Goal: Task Accomplishment & Management: Use online tool/utility

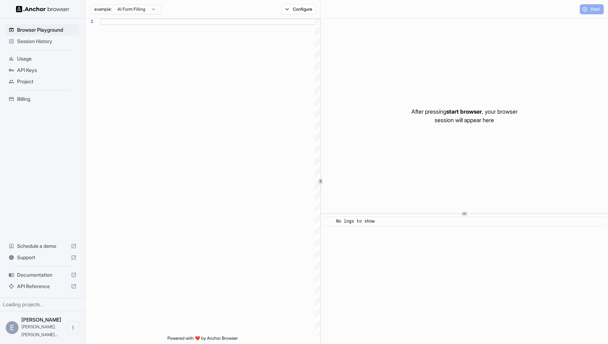
scroll to position [45, 0]
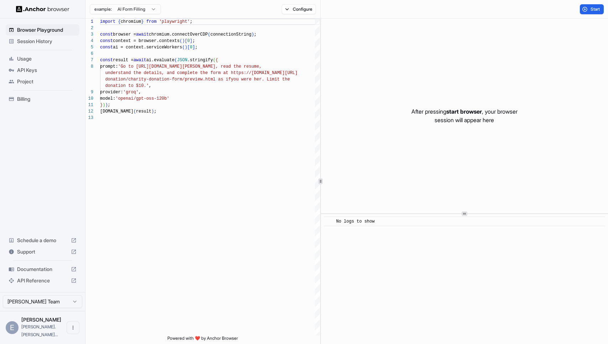
click at [36, 273] on span "Documentation" at bounding box center [42, 269] width 51 height 7
click at [238, 47] on div "import { chromium } from 'playwright' ; const browser = await chromium.connectO…" at bounding box center [210, 225] width 220 height 413
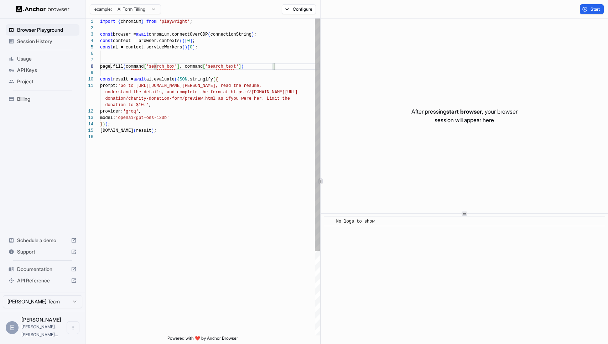
click at [250, 56] on div "import { chromium } from 'playwright' ; const browser = await chromium.connectO…" at bounding box center [210, 235] width 220 height 433
click at [254, 61] on div "import { chromium } from 'playwright' ; const browser = await chromium.connectO…" at bounding box center [210, 235] width 220 height 433
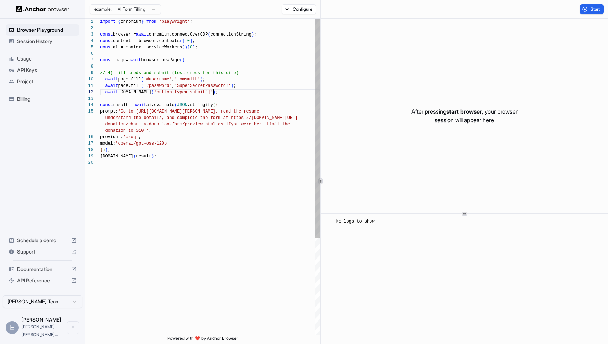
scroll to position [6, 0]
click at [243, 59] on div "import { chromium } from 'playwright' ; const browser = await chromium.connectO…" at bounding box center [210, 248] width 220 height 458
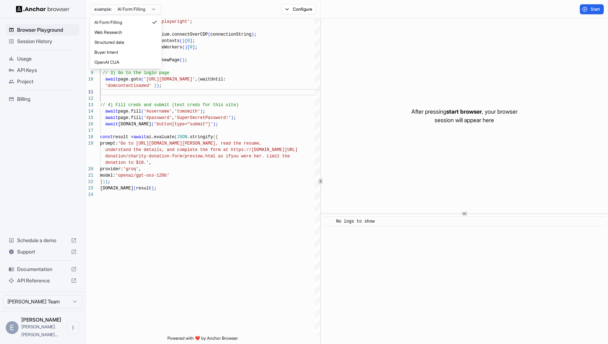
click at [148, 5] on html "Browser Playground Session History Usage API Keys Project Billing Schedule a de…" at bounding box center [304, 172] width 608 height 344
click at [195, 6] on html "Browser Playground Session History Usage API Keys Project Billing Schedule a de…" at bounding box center [304, 172] width 608 height 344
click at [301, 10] on button "Configure" at bounding box center [299, 9] width 35 height 10
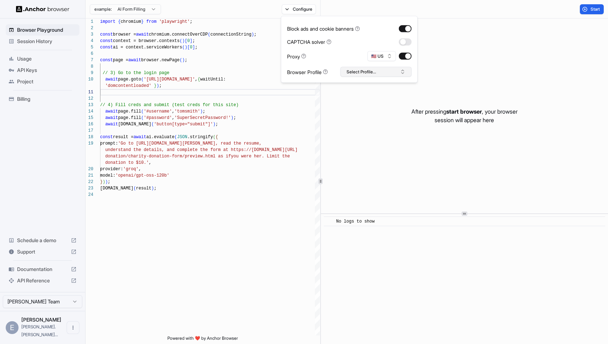
click at [362, 72] on button "Select Profile..." at bounding box center [376, 72] width 71 height 10
click at [301, 8] on button "Configure" at bounding box center [299, 9] width 35 height 10
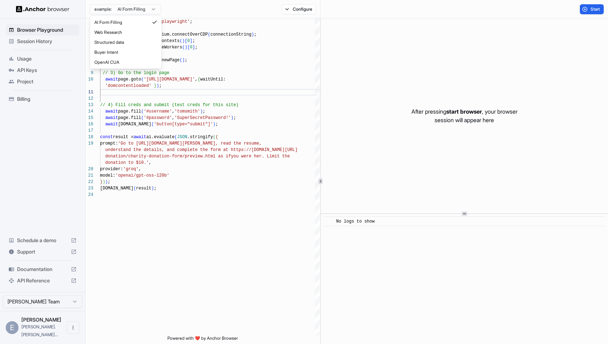
click at [149, 8] on html "Browser Playground Session History Usage API Keys Project Billing Schedule a de…" at bounding box center [304, 172] width 608 height 344
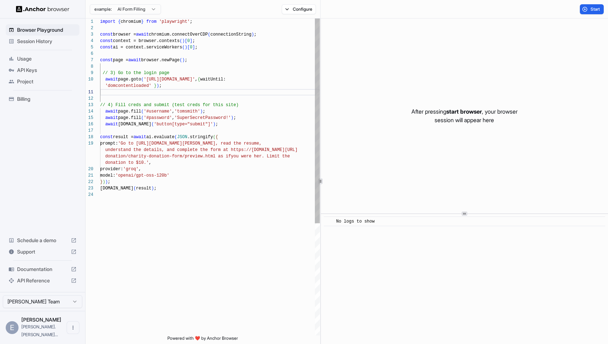
click at [166, 196] on div "import { chromium } from 'playwright' ; const browser = await chromium.connectO…" at bounding box center [210, 264] width 220 height 490
click at [254, 71] on div "import { chromium } from 'playwright' ; const browser = await chromium.connectO…" at bounding box center [210, 264] width 220 height 490
click at [153, 109] on div "import { chromium } from 'playwright' ; const browser = await chromium.connectO…" at bounding box center [210, 264] width 220 height 490
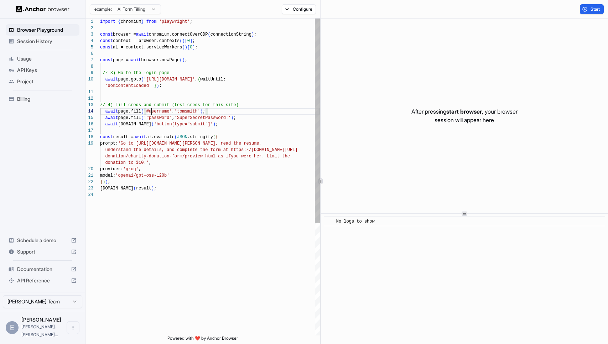
scroll to position [26, 0]
drag, startPoint x: 154, startPoint y: 119, endPoint x: 154, endPoint y: 137, distance: 17.8
click at [154, 119] on div "import { chromium } from 'playwright' ; const browser = await chromium.connectO…" at bounding box center [210, 264] width 220 height 490
drag, startPoint x: 232, startPoint y: 124, endPoint x: 256, endPoint y: 120, distance: 24.2
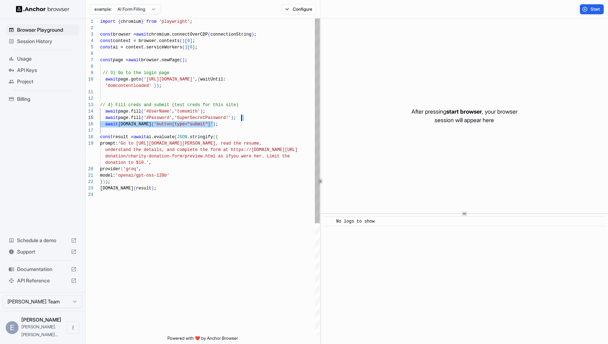
click at [256, 120] on div "import { chromium } from 'playwright' ; const browser = await chromium.connectO…" at bounding box center [210, 264] width 220 height 490
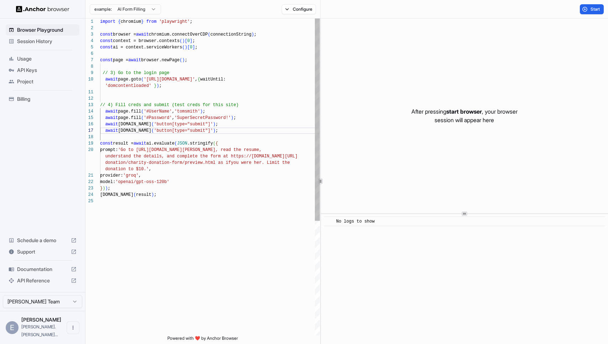
click at [193, 128] on div "import { chromium } from 'playwright' ; const browser = await chromium.connectO…" at bounding box center [210, 267] width 220 height 497
click at [187, 109] on div "import { chromium } from 'playwright' ; const browser = await chromium.connectO…" at bounding box center [210, 267] width 220 height 497
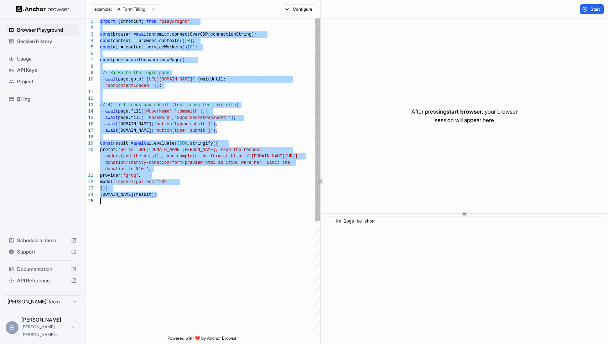
scroll to position [0, 0]
click at [36, 71] on span "API Keys" at bounding box center [47, 70] width 60 height 7
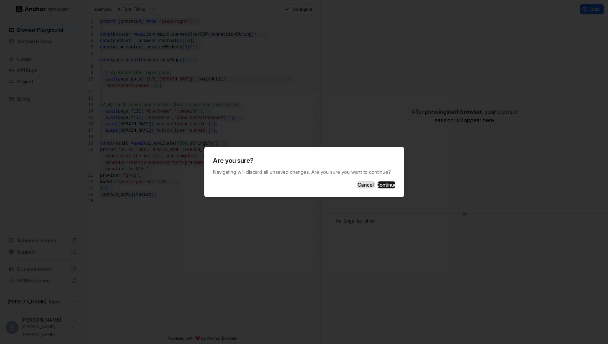
click at [357, 189] on button "Cancel" at bounding box center [366, 184] width 18 height 7
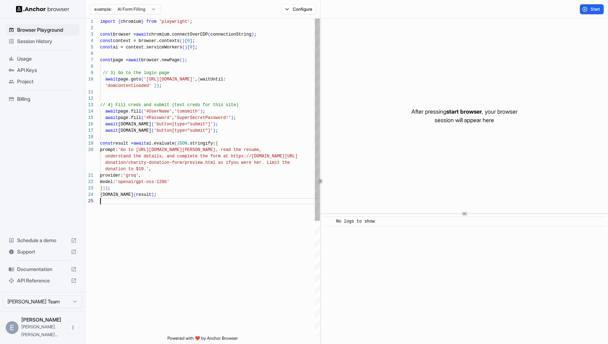
type textarea "**********"
click at [219, 226] on div "[DOMAIN_NAME] ( result ) ; model: 'openai/gpt-oss-120b' } ) ) ; donation to $10…" at bounding box center [210, 267] width 220 height 497
click at [34, 73] on span "API Keys" at bounding box center [47, 70] width 60 height 7
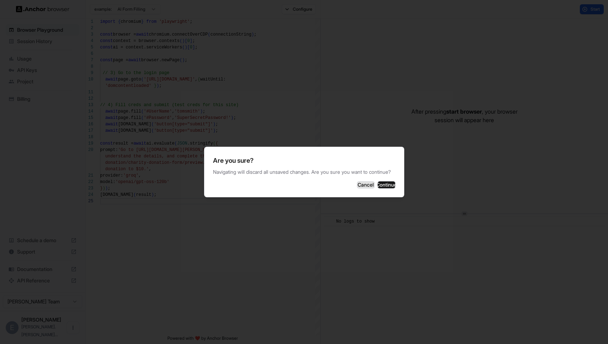
click at [357, 187] on button "Cancel" at bounding box center [366, 184] width 18 height 7
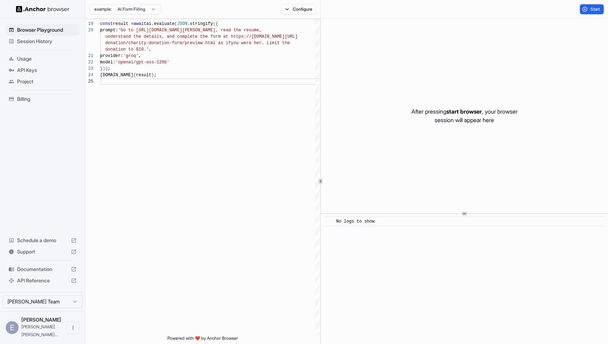
click at [150, 8] on html "Browser Playground Session History Usage API Keys Project Billing Schedule a de…" at bounding box center [304, 172] width 608 height 344
click at [146, 115] on html "Browser Playground Session History Usage API Keys Project Billing Schedule a de…" at bounding box center [304, 172] width 608 height 344
